Goal: Task Accomplishment & Management: Use online tool/utility

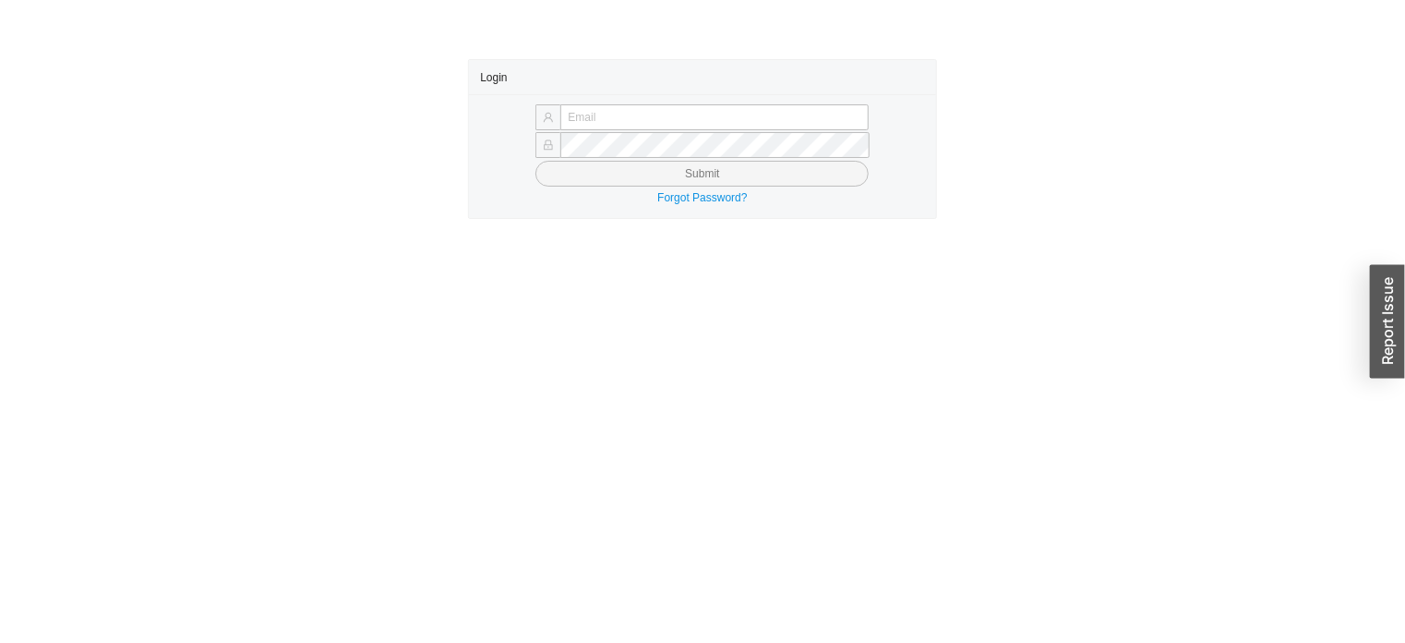
type input "[EMAIL_ADDRESS][PERSON_NAME][DOMAIN_NAME]"
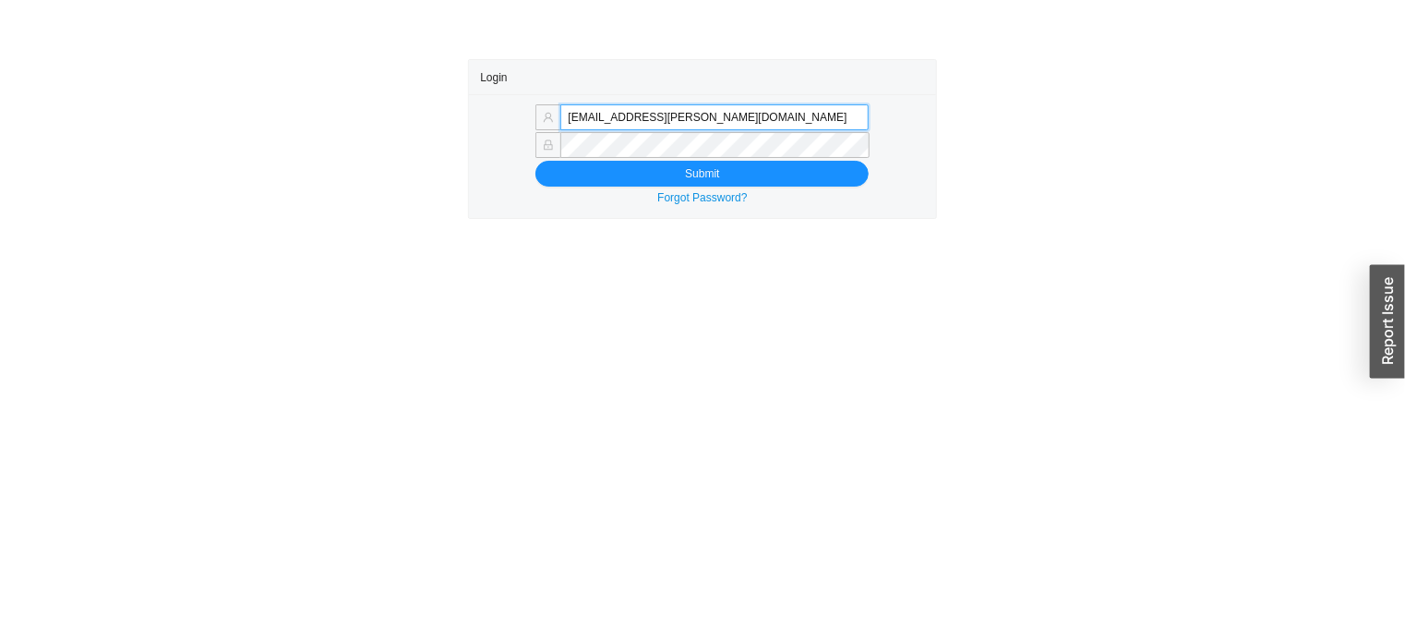
click at [587, 118] on input "[EMAIL_ADDRESS][PERSON_NAME][DOMAIN_NAME]" at bounding box center [715, 117] width 308 height 26
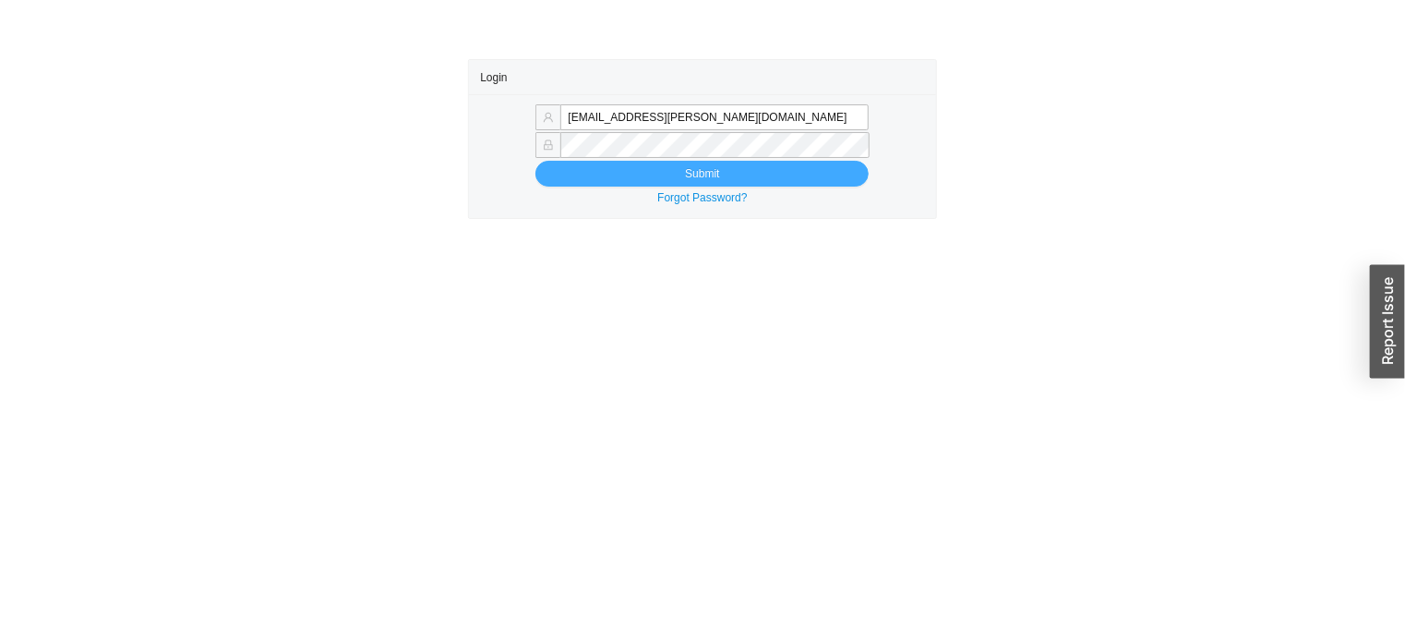
click at [575, 181] on button "Submit" at bounding box center [702, 174] width 333 height 26
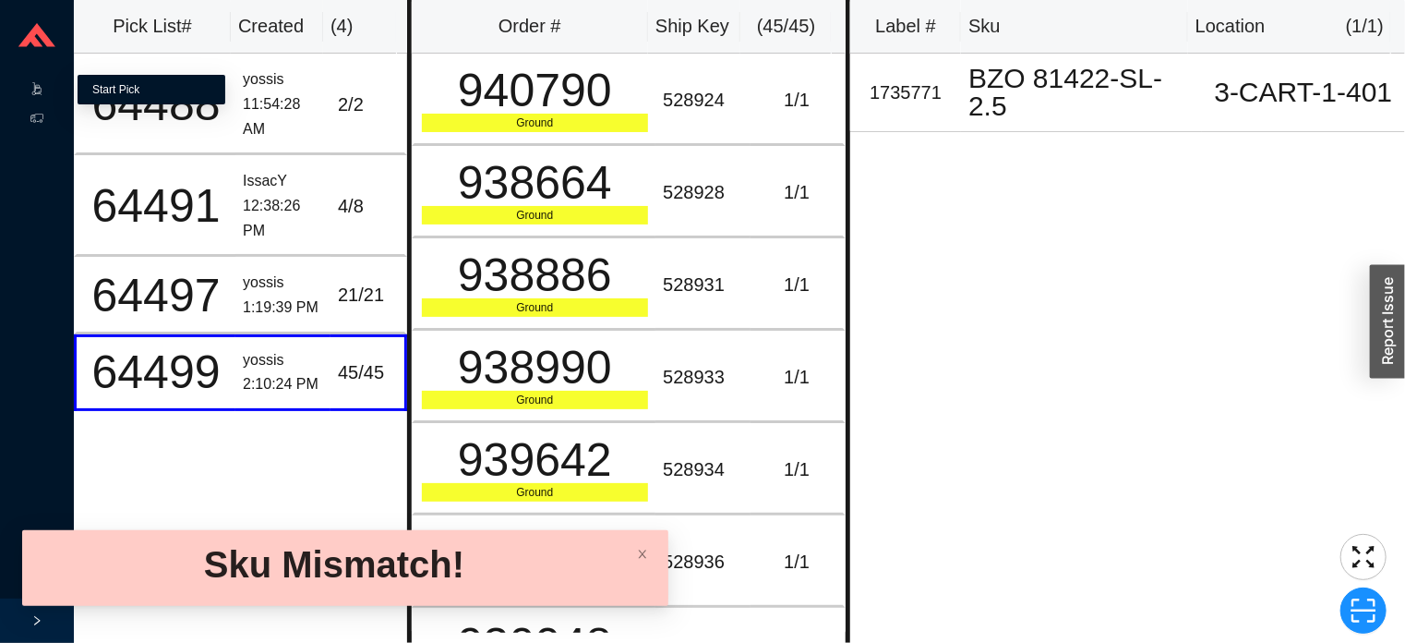
click at [123, 96] on link "Start Pick" at bounding box center [115, 89] width 47 height 13
click at [51, 90] on icon at bounding box center [54, 90] width 9 height 0
click at [115, 83] on link "Start Pick" at bounding box center [115, 89] width 47 height 13
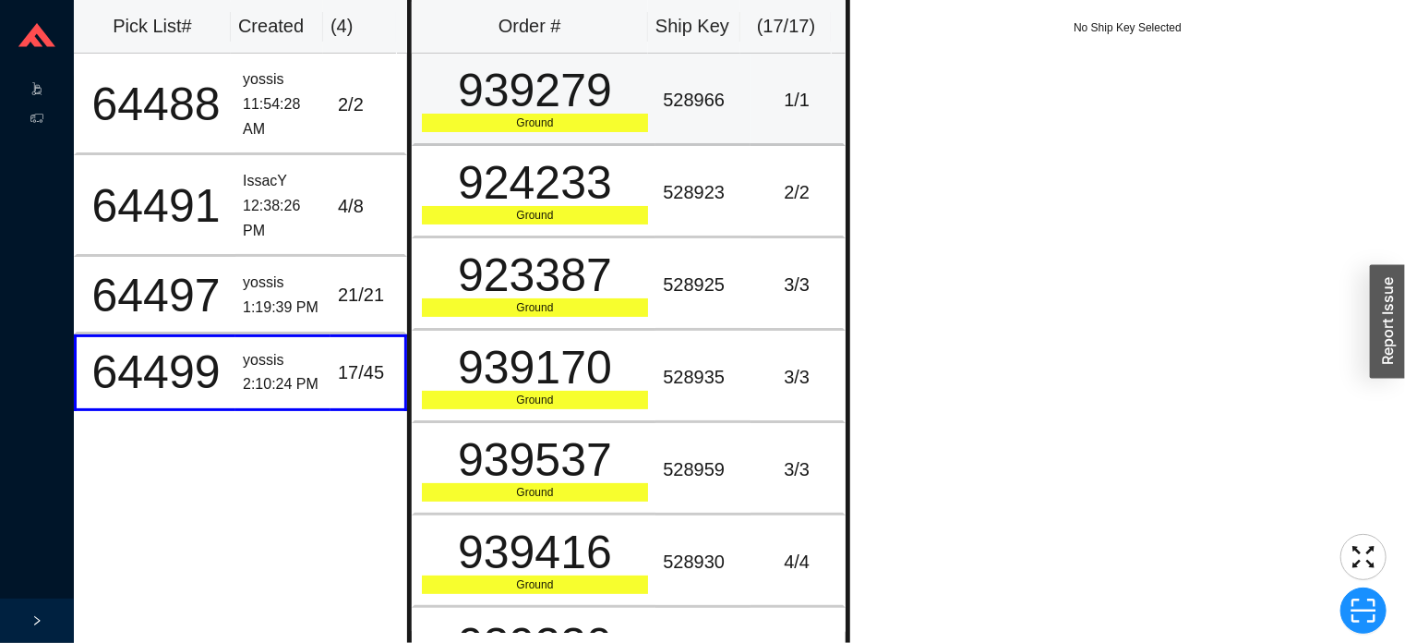
click at [631, 89] on div "939279" at bounding box center [535, 90] width 227 height 46
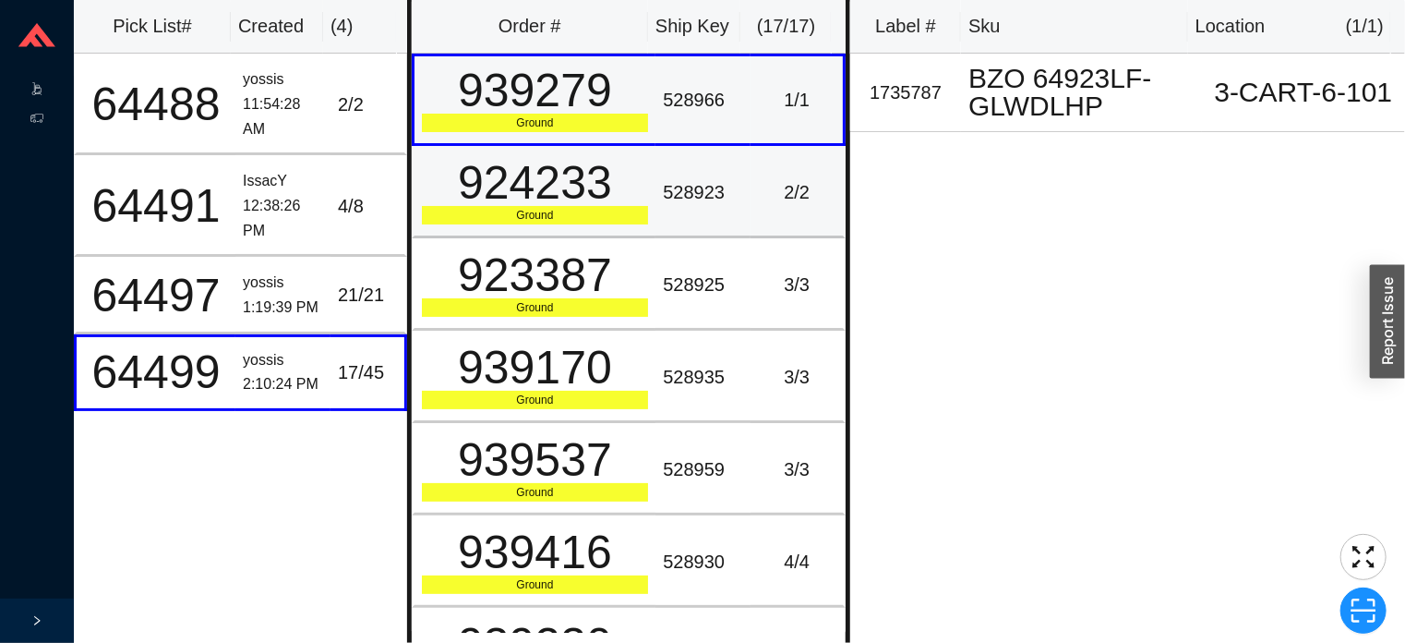
click at [673, 208] on td "528923" at bounding box center [703, 192] width 95 height 92
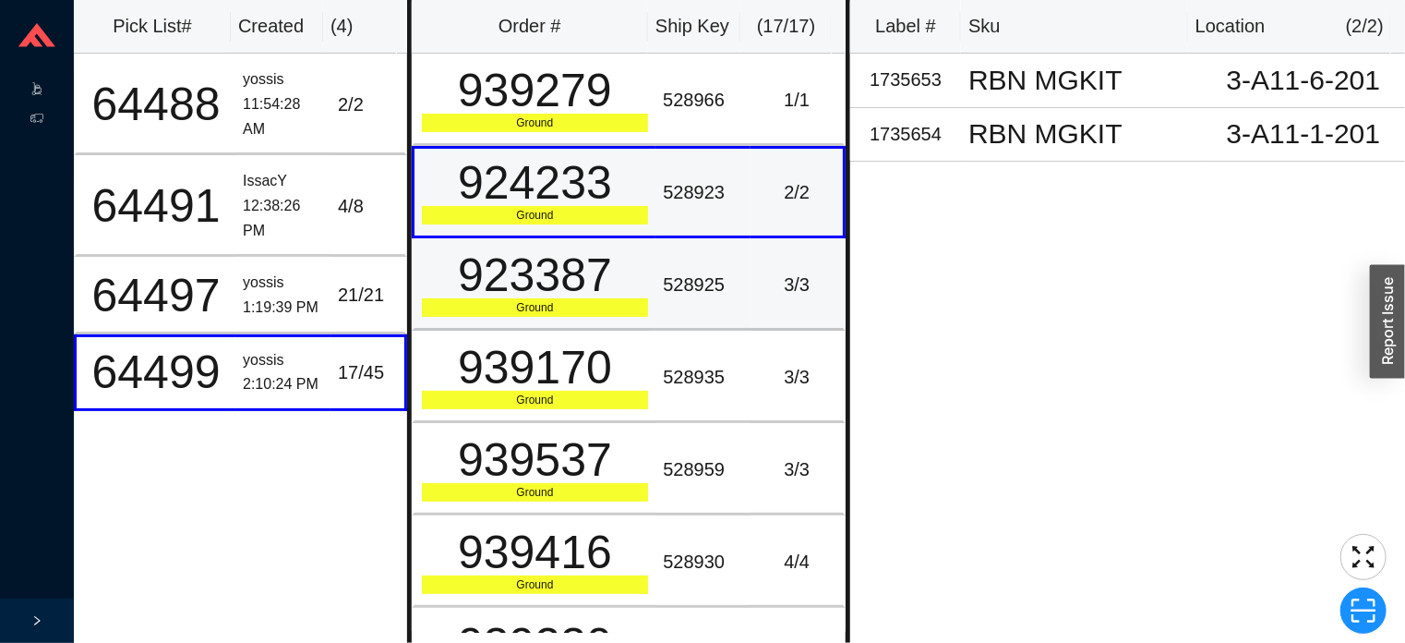
click at [645, 265] on td "923387 Ground" at bounding box center [534, 284] width 245 height 92
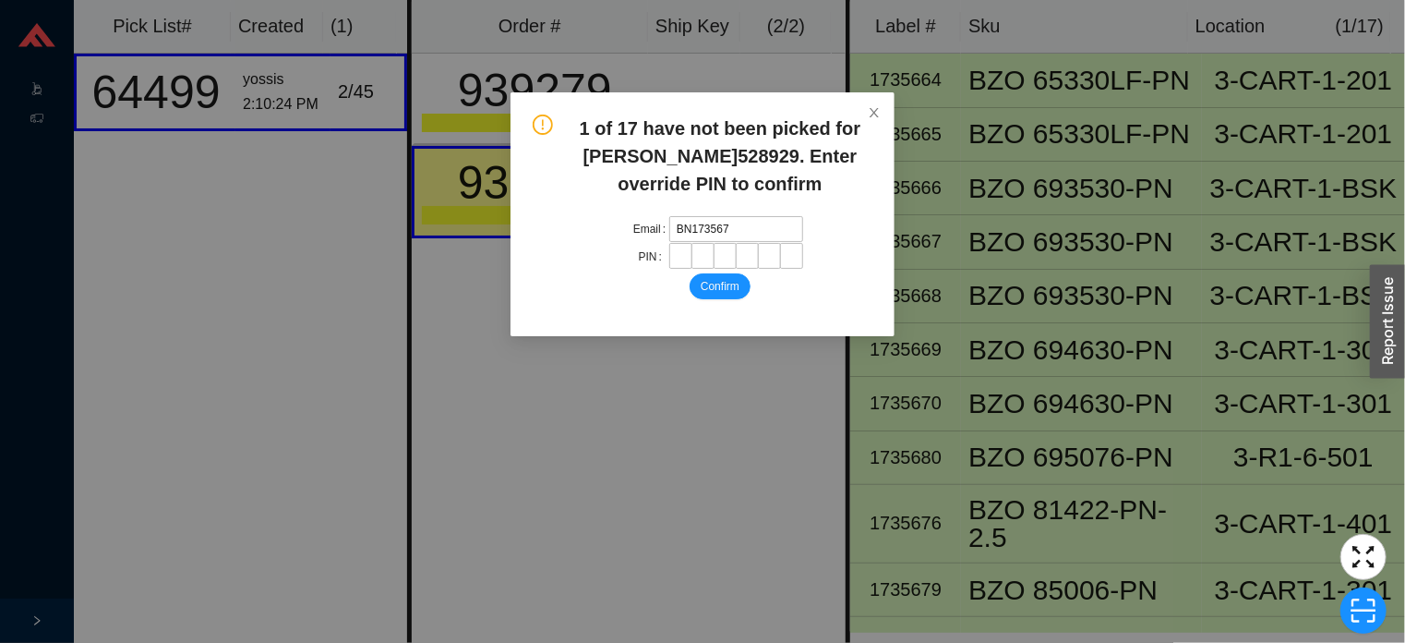
type input "BN1735679"
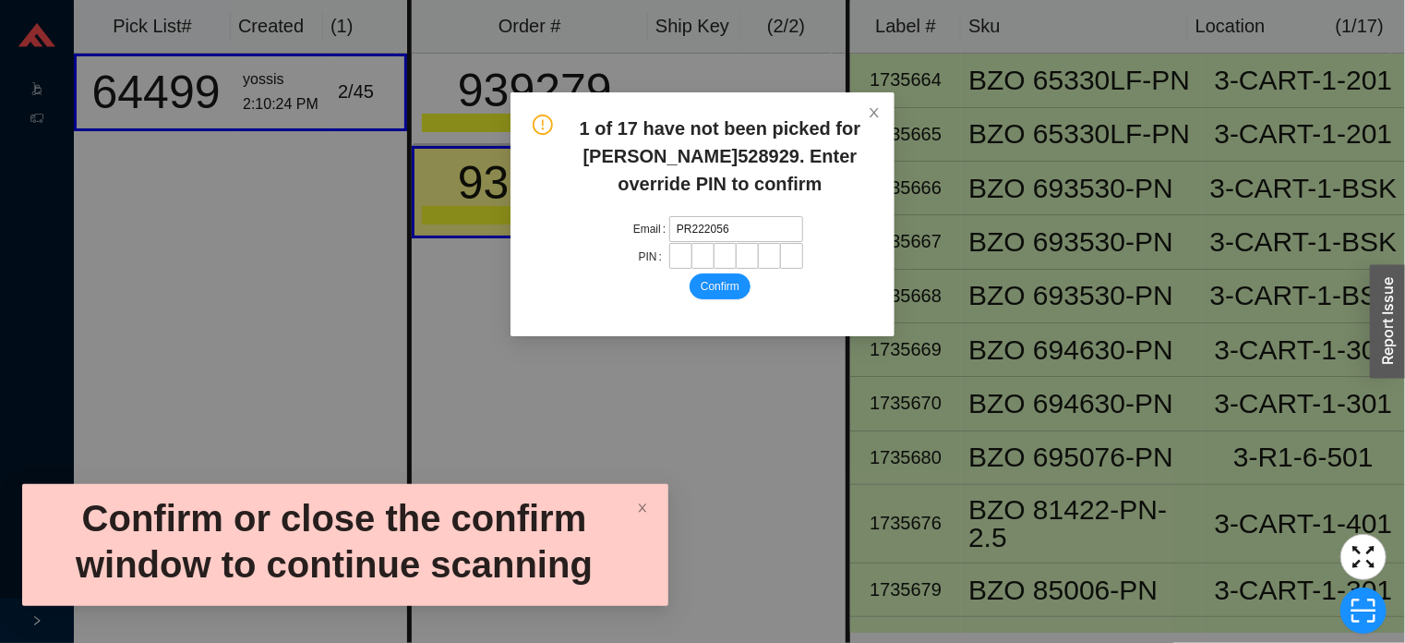
type input "PR2220566"
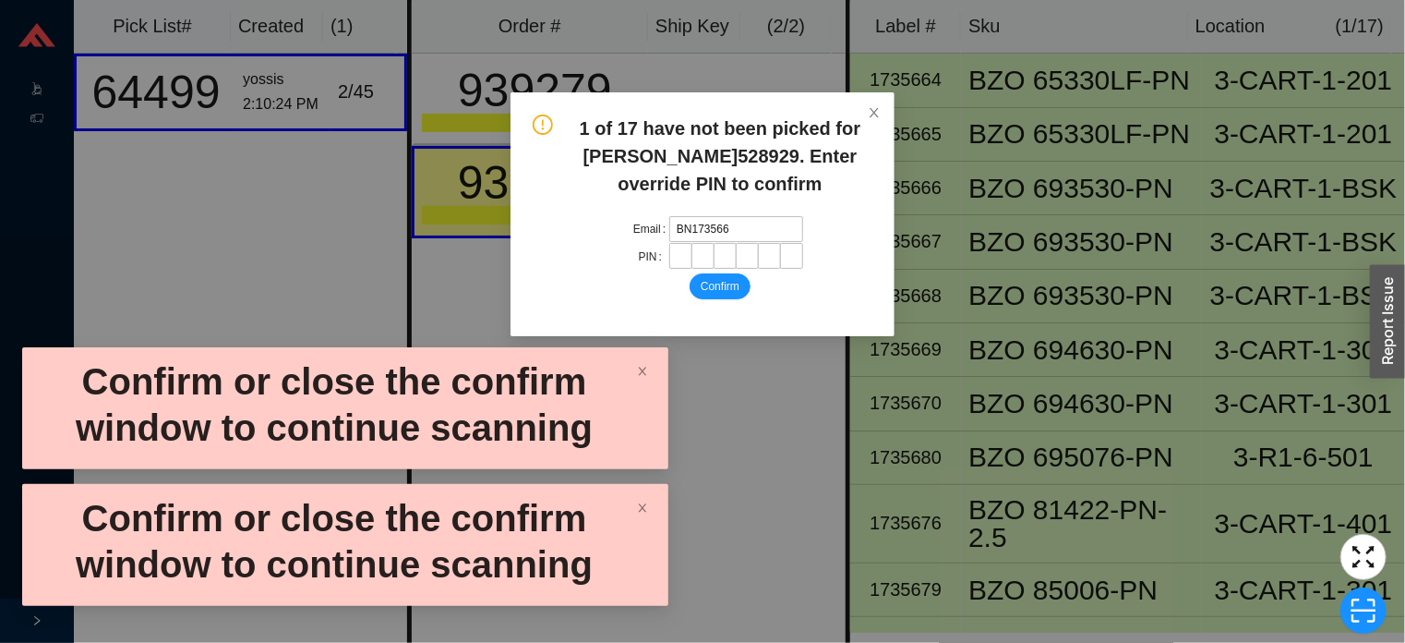
type input "BN1735666"
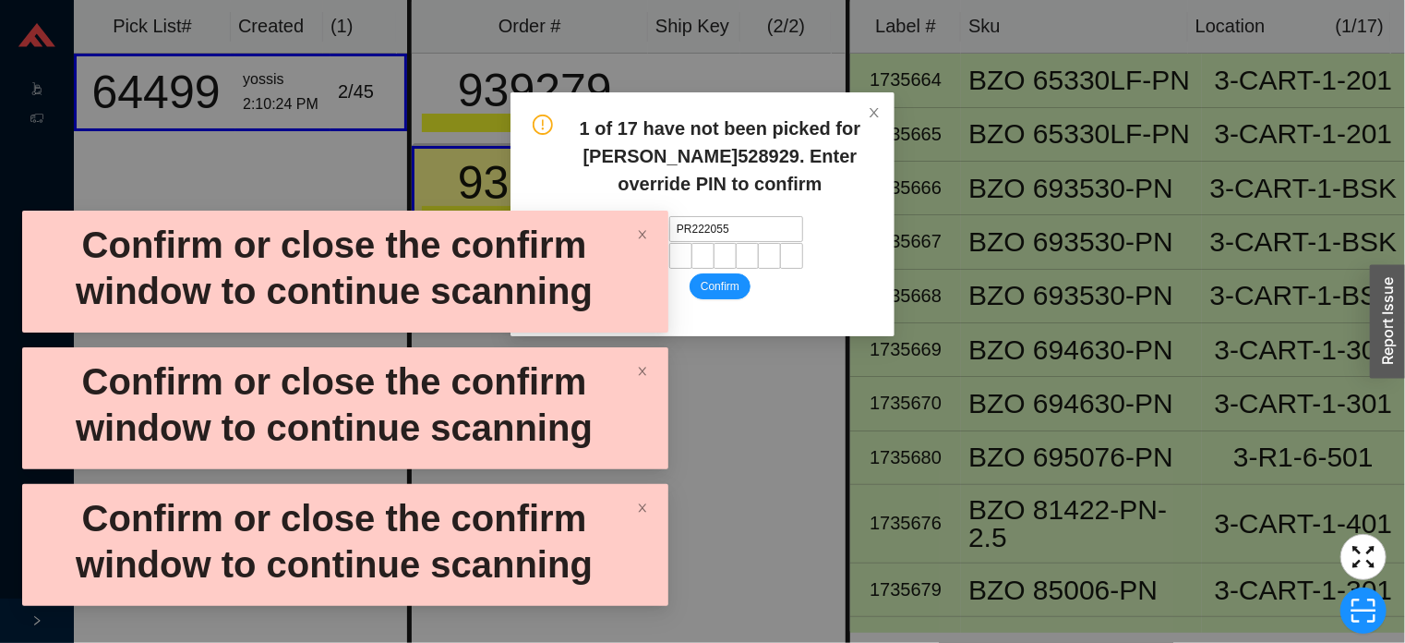
type input "PR2220552"
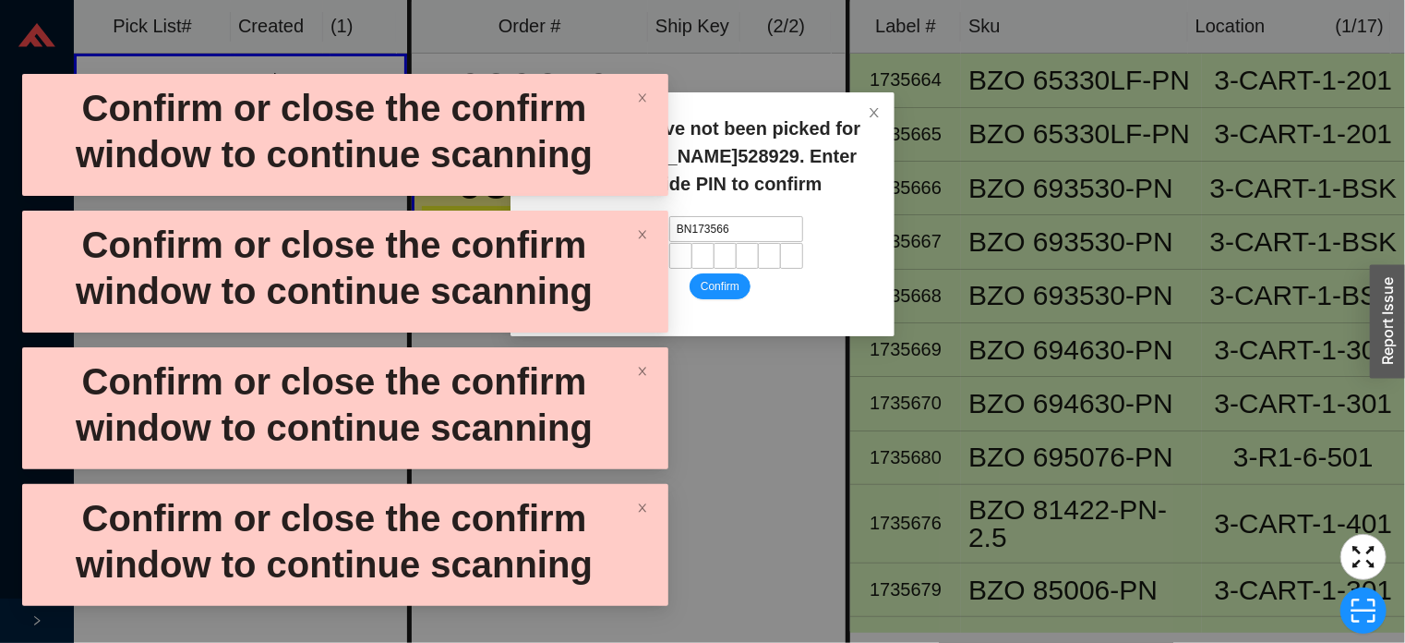
type input "BN1735667"
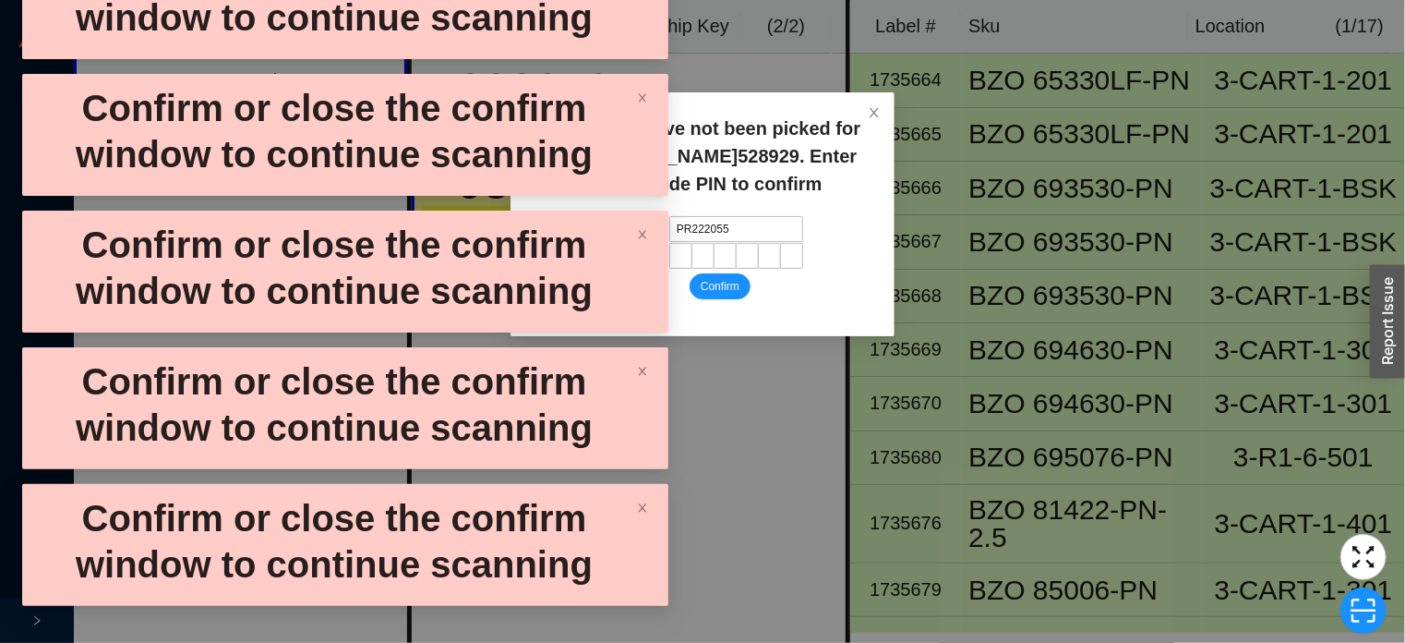
type input "PR2220554"
type input "BN1735668"
type input "PR2220553"
type input "BN1735670"
type input "PR2220558"
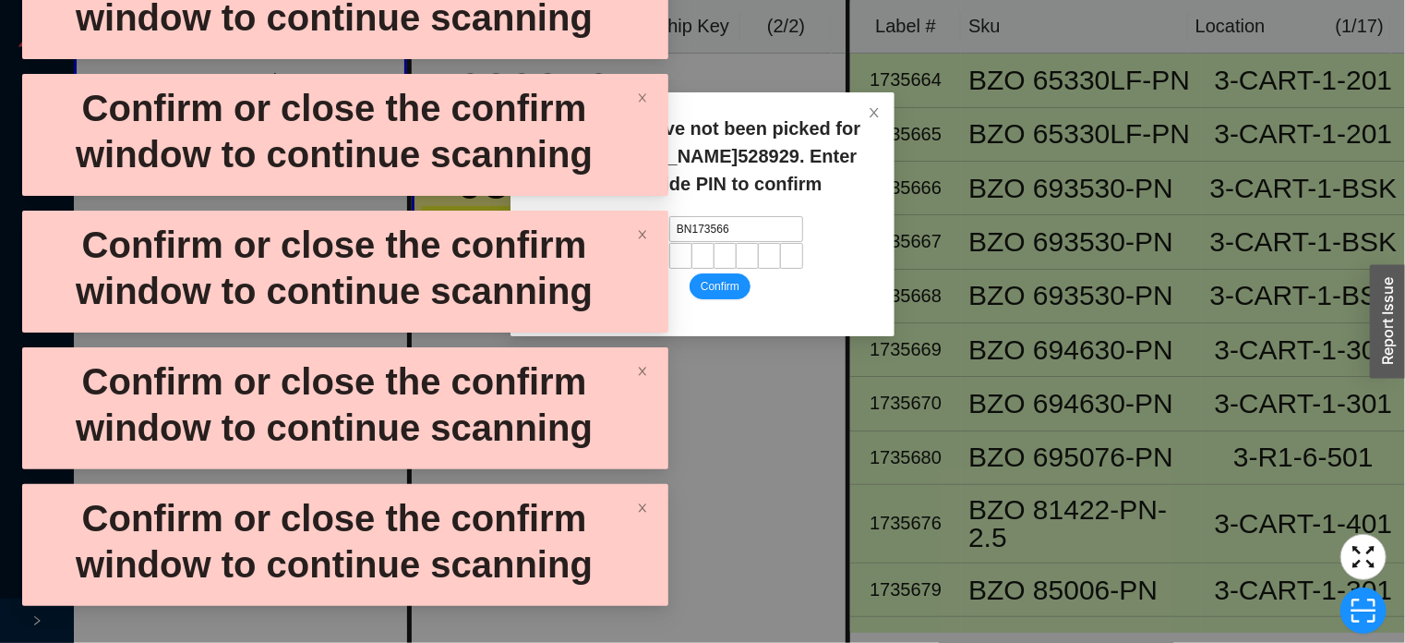
type input "BN1735669"
type input "PR2220678"
type input "BN1735665"
type input "PR2220544"
click at [875, 113] on icon "close" at bounding box center [874, 112] width 9 height 9
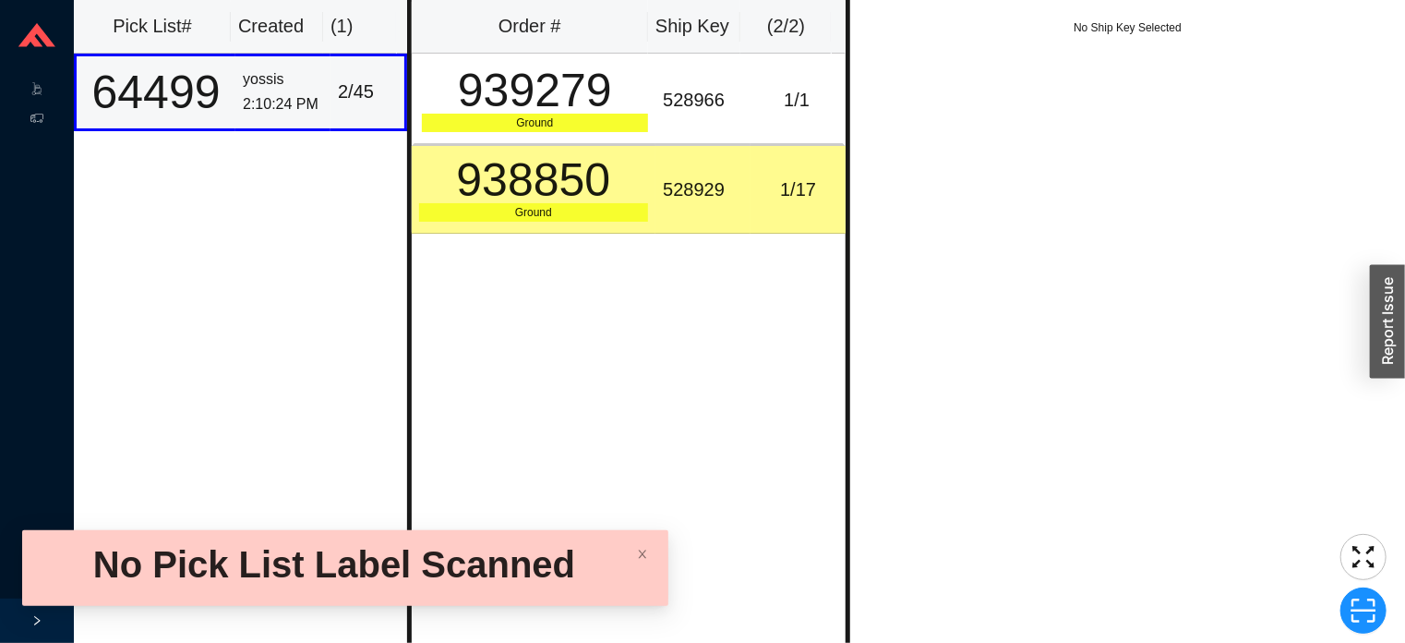
click at [597, 202] on div "938850" at bounding box center [534, 180] width 230 height 46
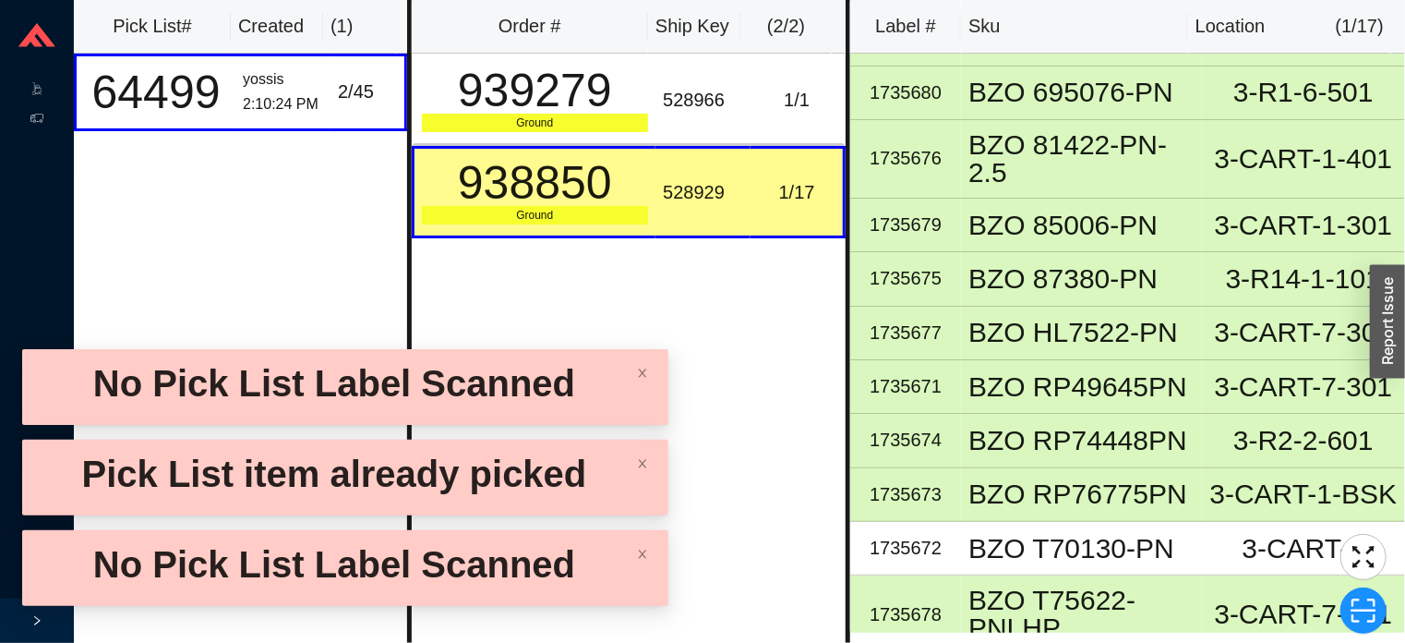
scroll to position [383, 0]
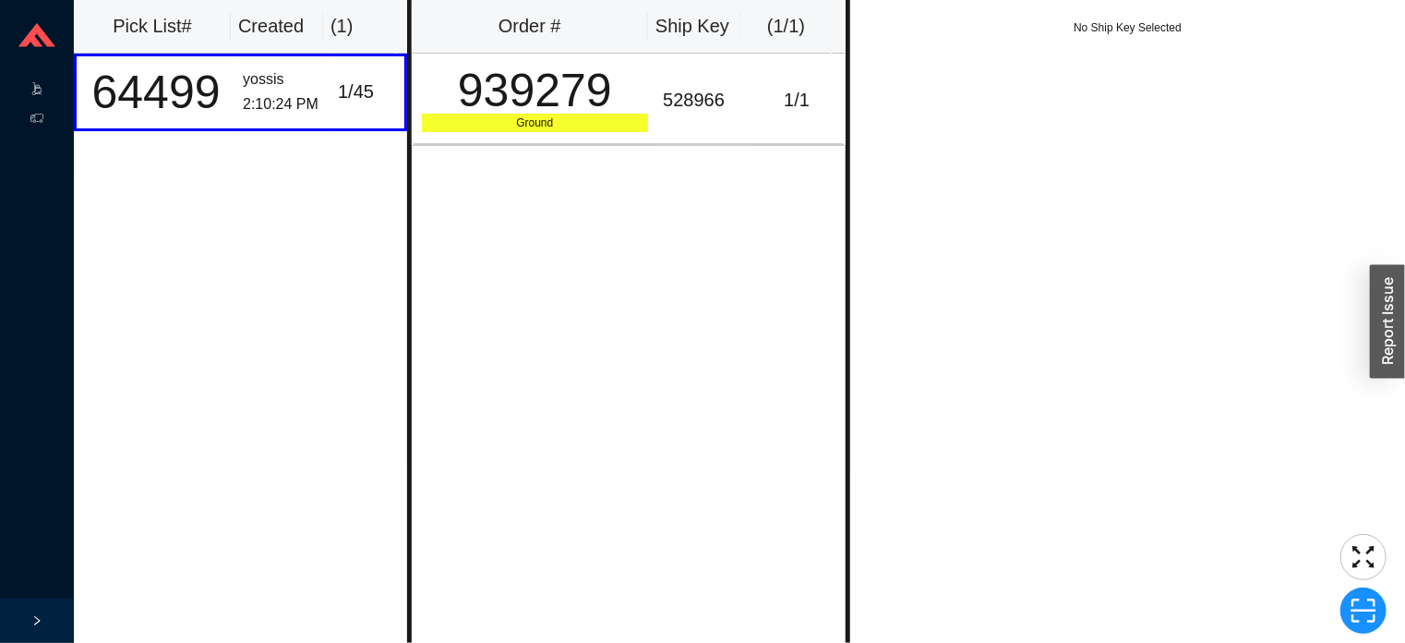
click at [41, 80] on span ".warehouse-cart-packages-a{fill:none;stroke:currentColor;stroke-linecap:round;s…" at bounding box center [36, 91] width 13 height 30
click at [37, 87] on icon ".warehouse-cart-packages-a{fill:none;stroke:currentColor;stroke-linecap:round;s…" at bounding box center [36, 88] width 13 height 13
click at [51, 90] on icon at bounding box center [54, 90] width 9 height 0
click at [37, 87] on icon ".warehouse-cart-packages-a{fill:none;stroke:currentColor;stroke-linecap:round;s…" at bounding box center [36, 88] width 13 height 13
click at [51, 90] on icon at bounding box center [54, 90] width 9 height 0
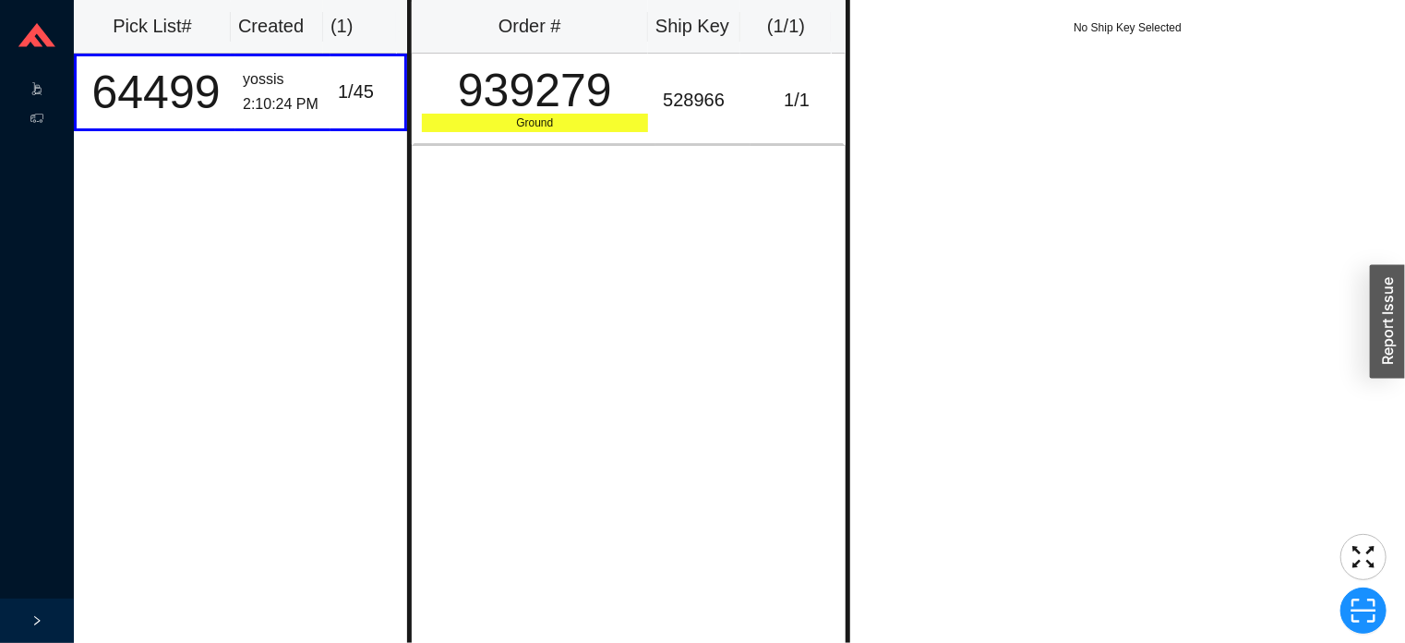
click at [37, 89] on icon ".warehouse-cart-packages-a{fill:none;stroke:currentColor;stroke-linecap:round;s…" at bounding box center [36, 88] width 13 height 13
click at [66, 92] on span "Picking" at bounding box center [69, 91] width 36 height 30
click at [38, 94] on icon at bounding box center [38, 94] width 6 height 1
click at [33, 93] on icon ".warehouse-cart-packages-a{fill:none;stroke:currentColor;stroke-linecap:round;s…" at bounding box center [36, 88] width 13 height 13
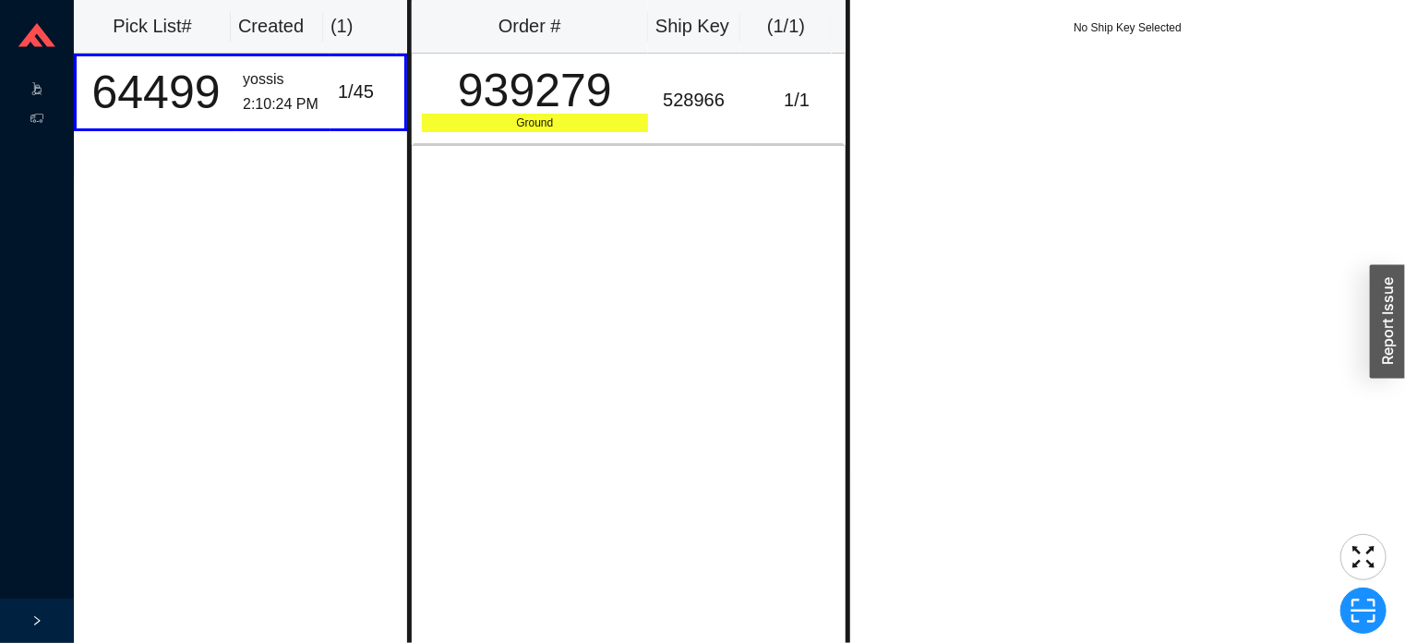
click at [37, 87] on icon ".warehouse-cart-packages-a{fill:none;stroke:currentColor;stroke-linecap:round;s…" at bounding box center [36, 88] width 13 height 13
click at [37, 132] on span at bounding box center [36, 120] width 13 height 30
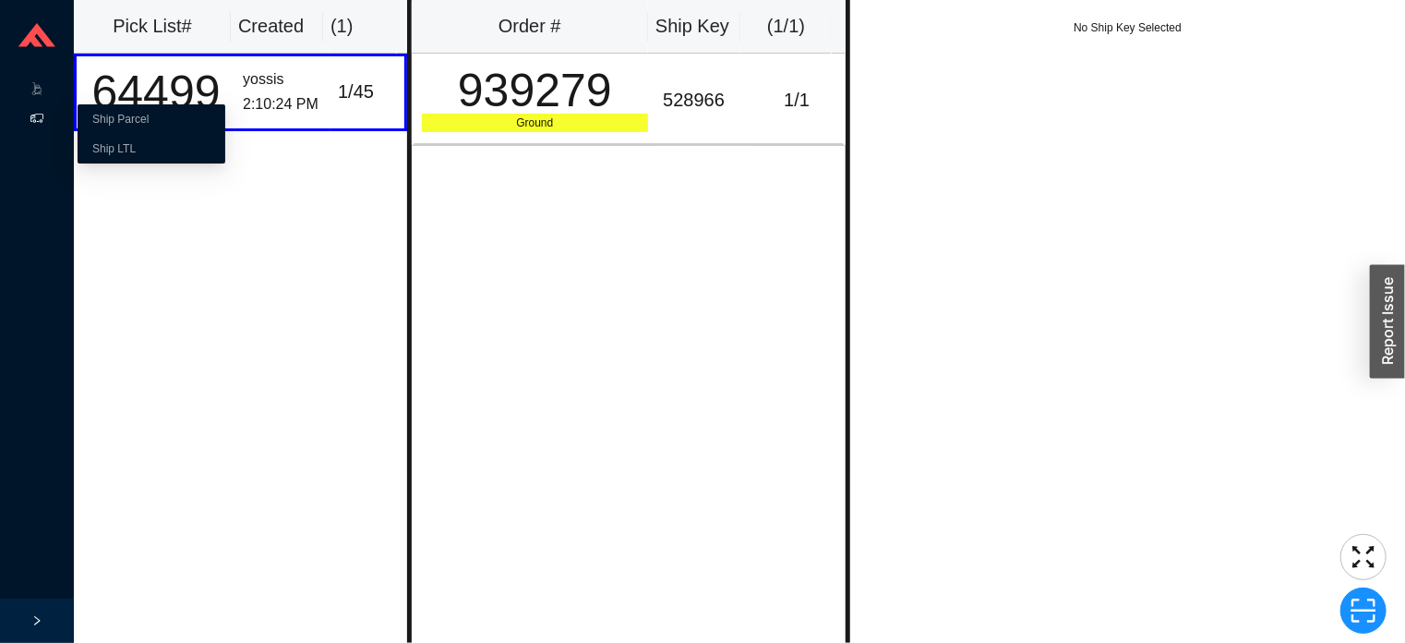
click at [51, 120] on icon at bounding box center [54, 120] width 9 height 0
click at [38, 86] on icon at bounding box center [38, 87] width 4 height 3
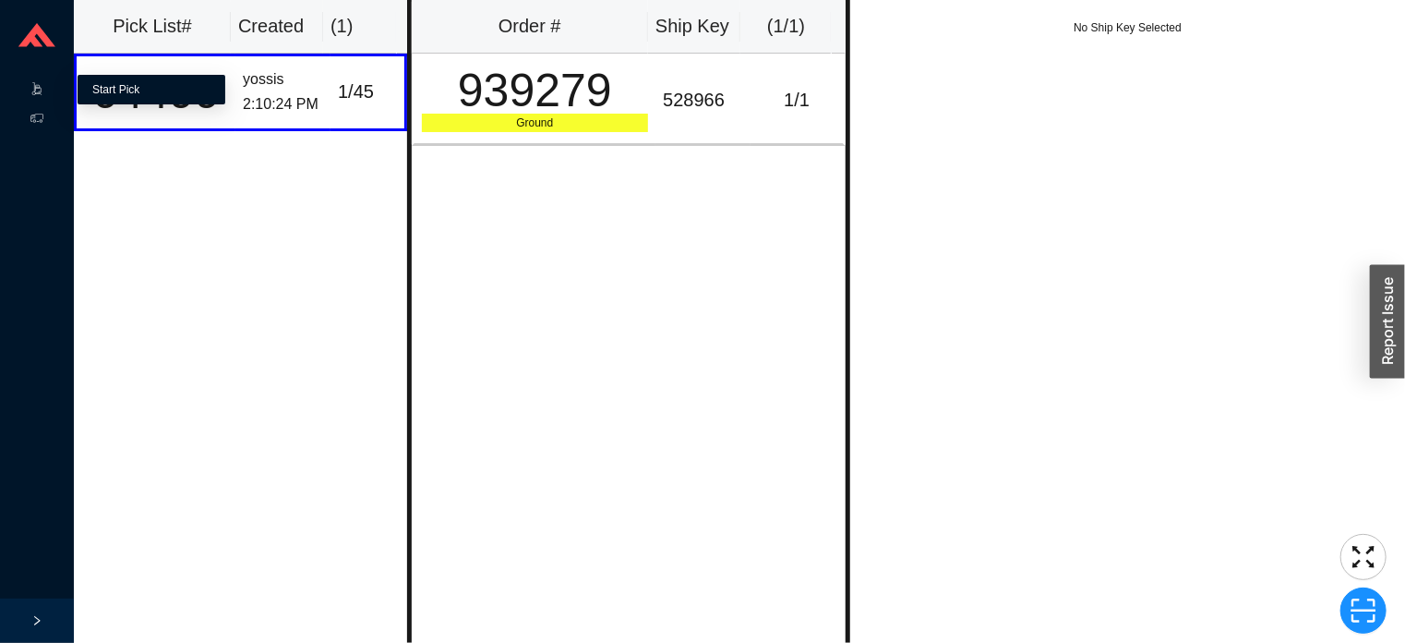
click at [126, 89] on link "Start Pick" at bounding box center [115, 89] width 47 height 13
